Goal: Task Accomplishment & Management: Manage account settings

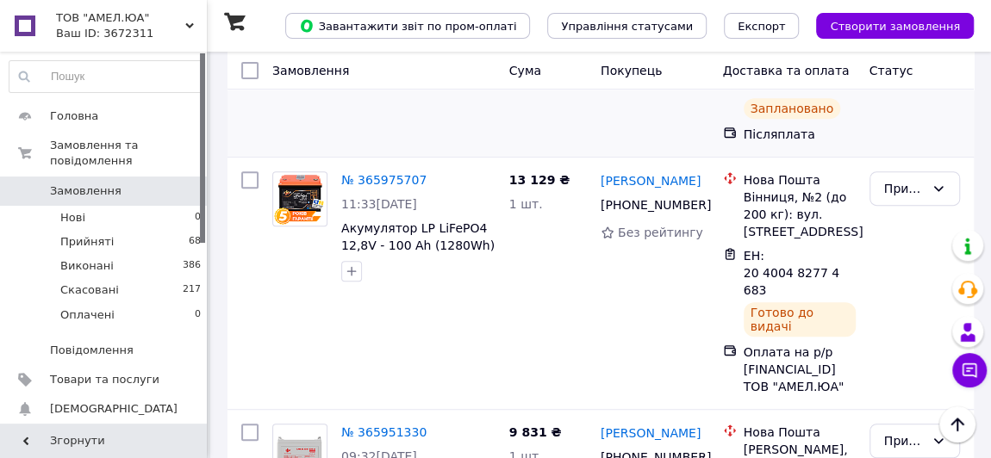
scroll to position [391, 0]
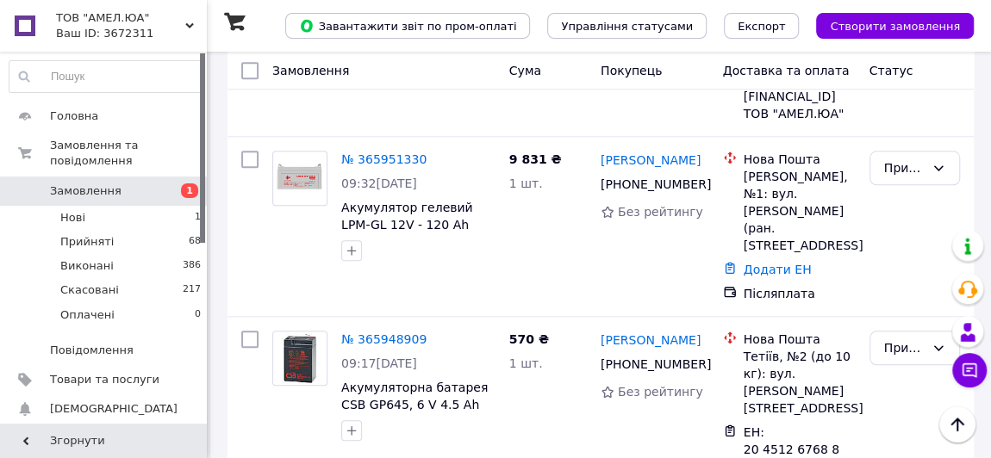
scroll to position [861, 0]
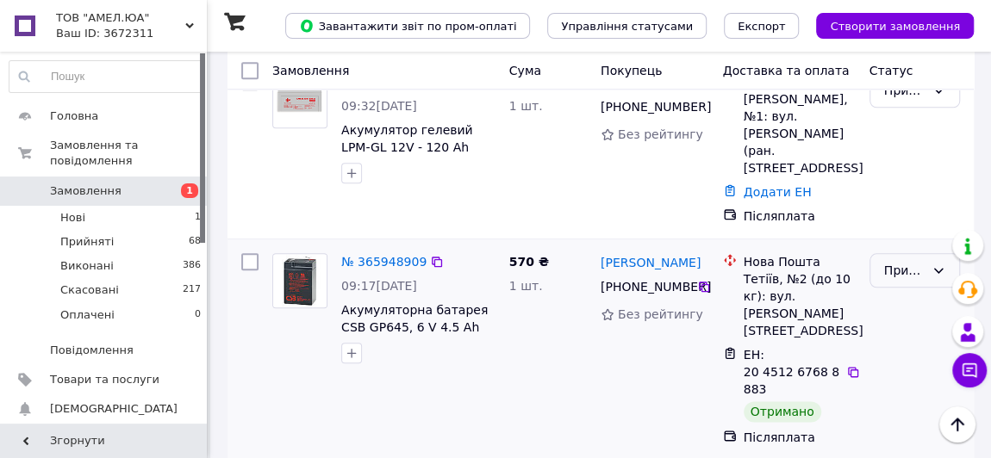
click at [914, 261] on div "Прийнято" at bounding box center [904, 270] width 40 height 19
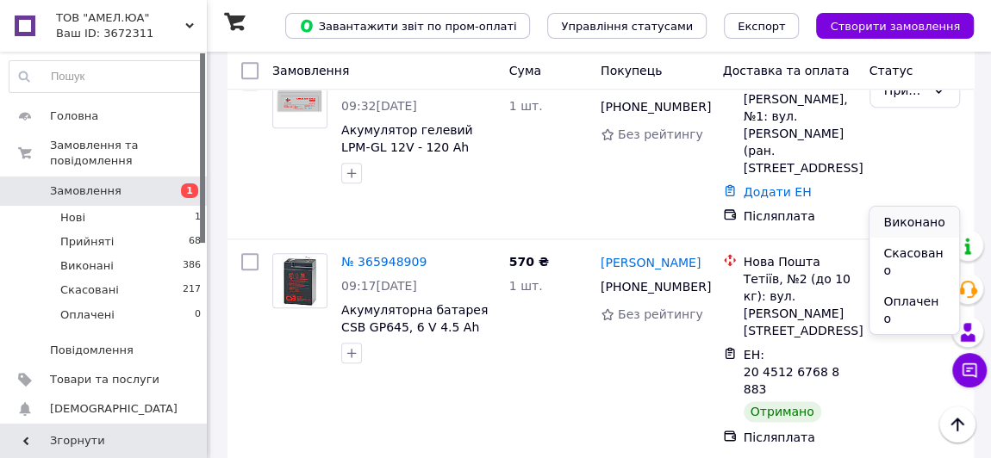
click at [899, 221] on li "Виконано" at bounding box center [913, 222] width 89 height 31
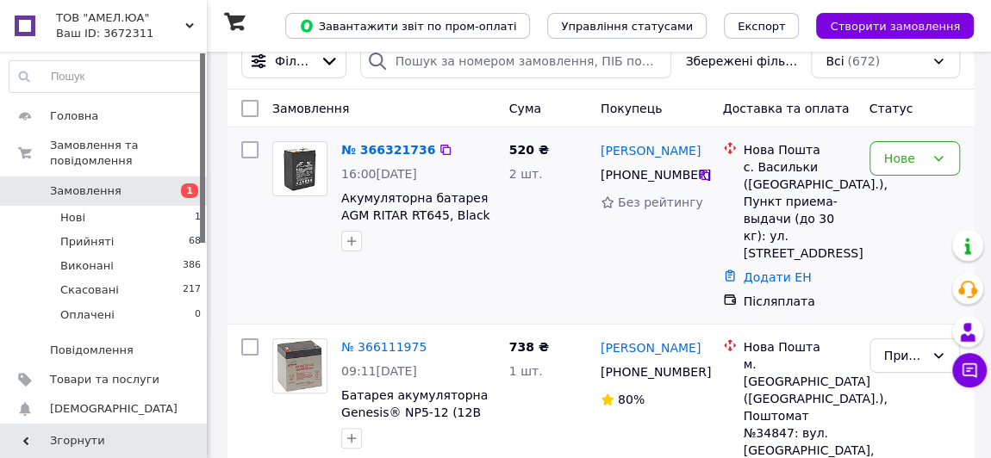
scroll to position [0, 0]
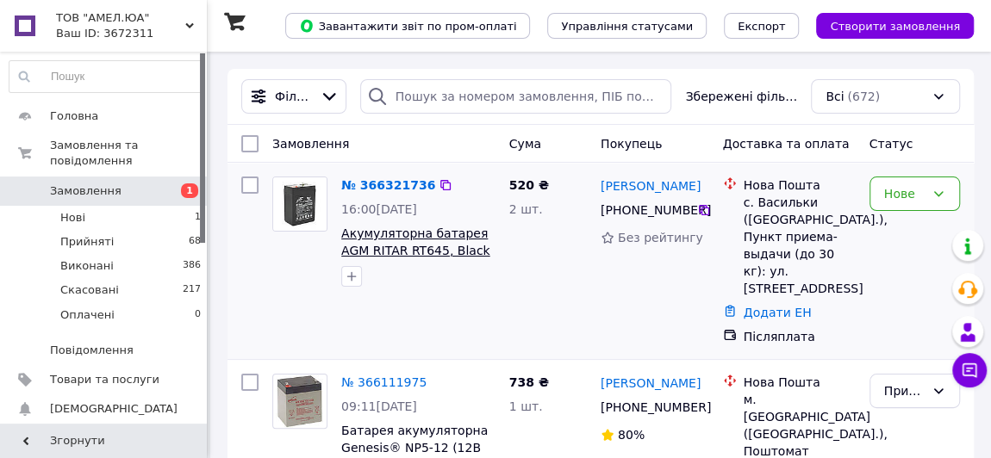
click at [401, 248] on span "Акумуляторна батарея AGM RITAR RT645, Black Case, 6 V 4.5 Ah ( 70х47х99 (105) )…" at bounding box center [415, 268] width 149 height 83
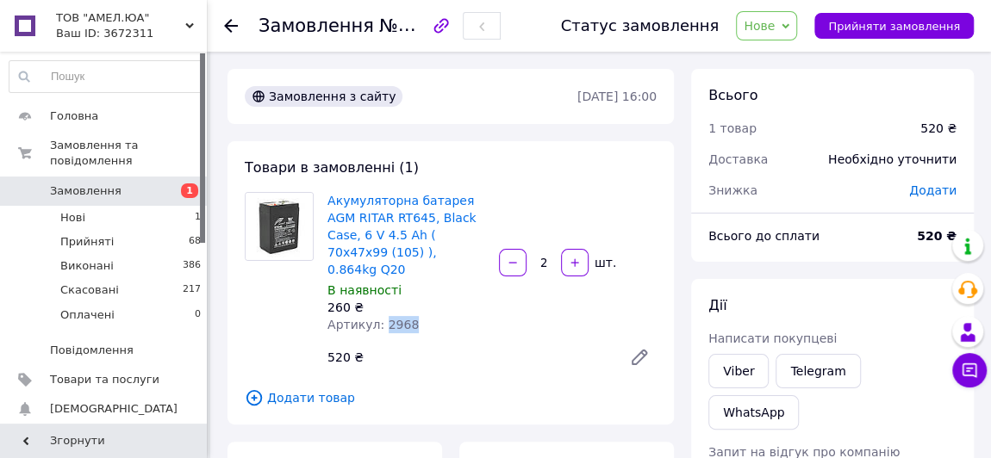
drag, startPoint x: 379, startPoint y: 308, endPoint x: 431, endPoint y: 304, distance: 51.9
click at [431, 316] on div "Артикул: 2968" at bounding box center [406, 324] width 158 height 17
copy span "2968"
click at [886, 32] on span "Прийняти замовлення" at bounding box center [894, 26] width 132 height 13
